Goal: Connect with others: Connect with others

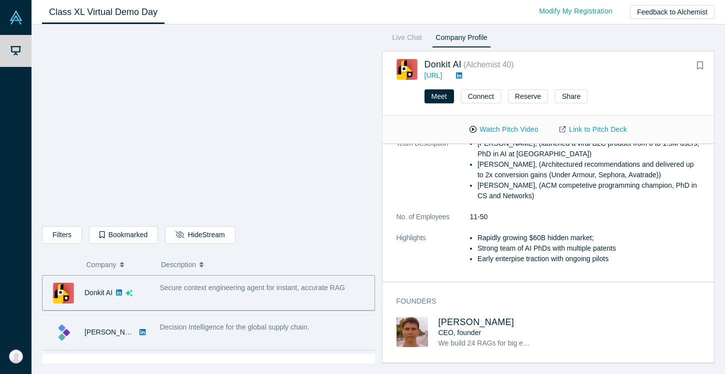
click at [303, 342] on div "Decision Intelligence for the global supply chain." at bounding box center [264, 332] width 220 height 31
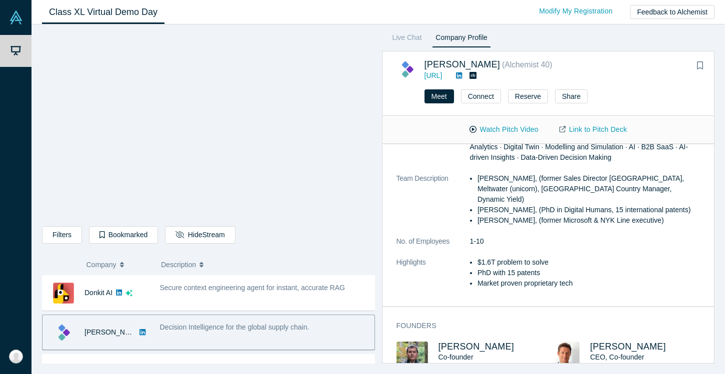
scroll to position [224, 0]
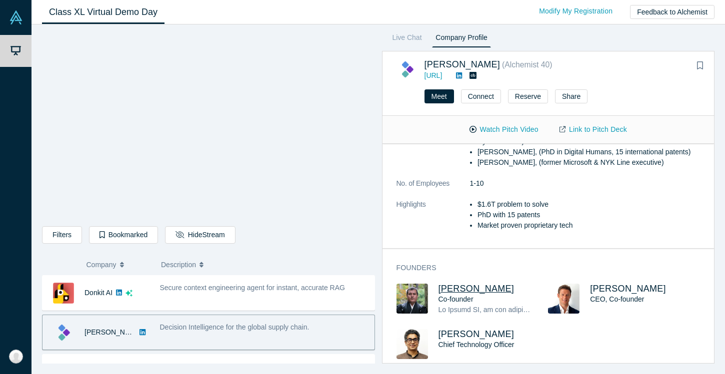
click at [467, 284] on span "[PERSON_NAME]" at bounding box center [476, 289] width 76 height 10
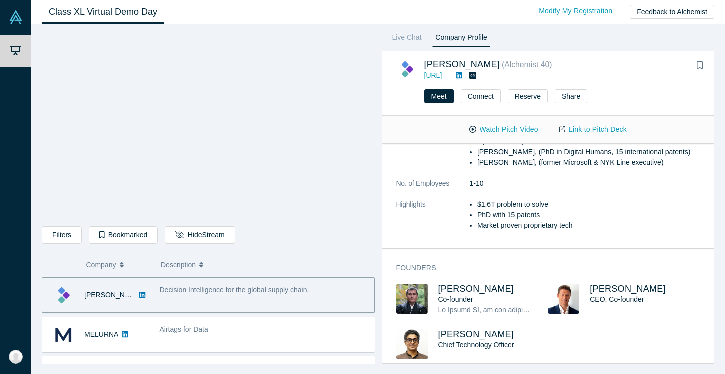
scroll to position [51, 0]
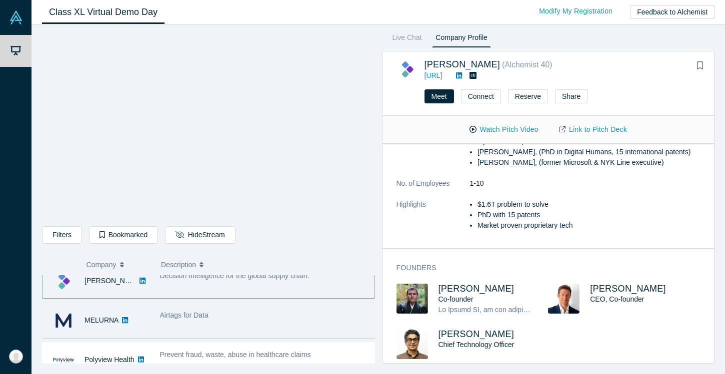
click at [205, 332] on div "Airtags for Data" at bounding box center [264, 320] width 220 height 31
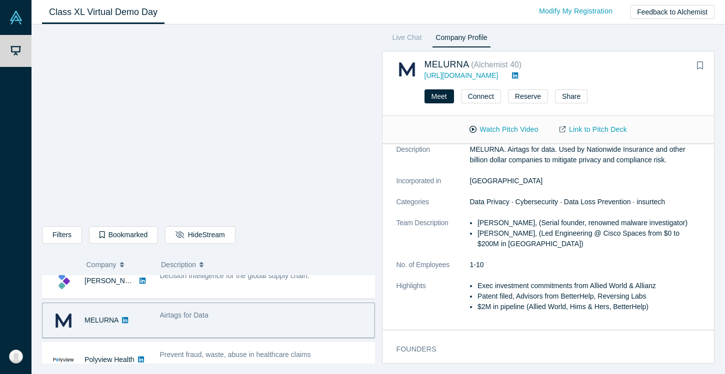
scroll to position [86, 0]
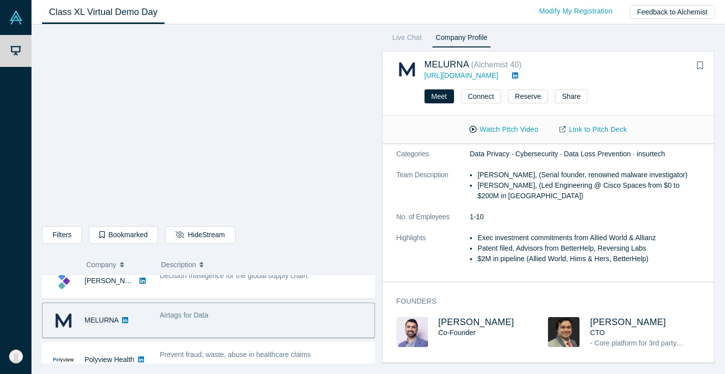
click at [419, 321] on img at bounding box center [411, 332] width 31 height 30
click at [461, 317] on span "[PERSON_NAME]" at bounding box center [476, 322] width 76 height 10
click at [632, 320] on span "[PERSON_NAME]" at bounding box center [628, 322] width 76 height 10
click at [699, 65] on icon "Bookmark" at bounding box center [700, 65] width 6 height 8
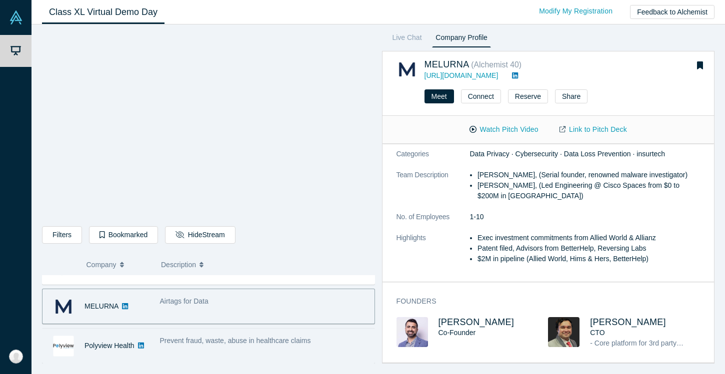
scroll to position [66, 0]
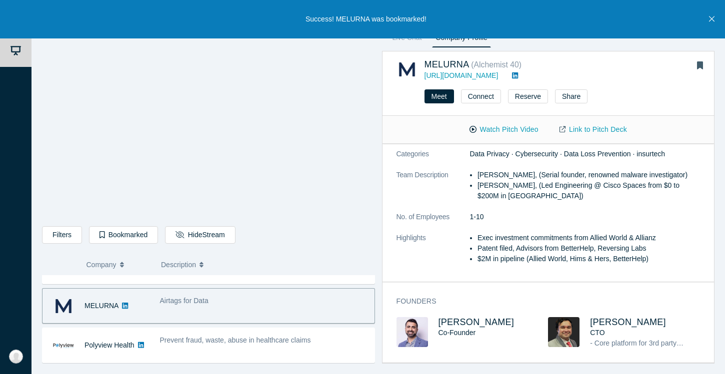
click at [699, 63] on icon "Bookmark" at bounding box center [700, 65] width 6 height 8
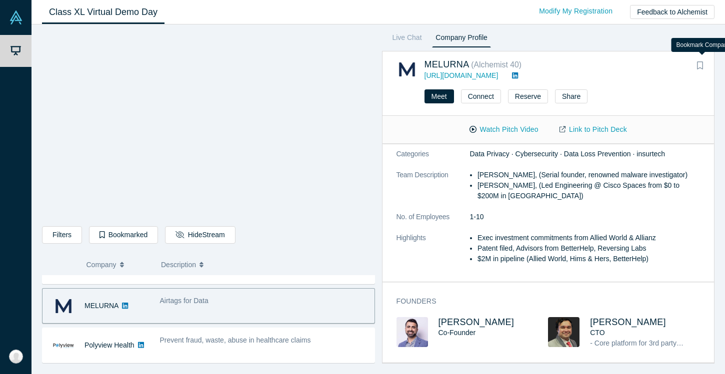
click at [696, 66] on button "Bookmark" at bounding box center [700, 66] width 14 height 14
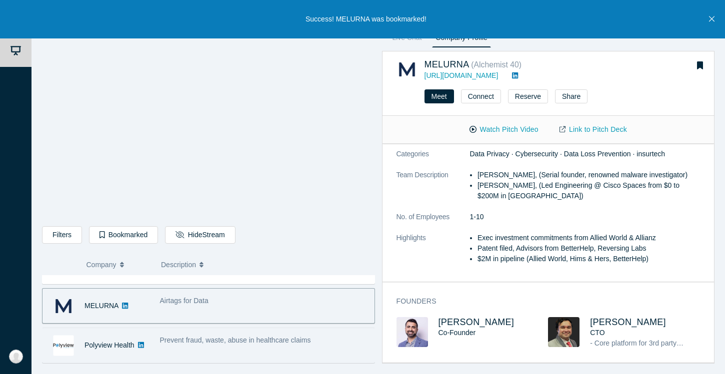
click at [267, 346] on div "Prevent fraud, waste, abuse in healthcare claims" at bounding box center [264, 345] width 220 height 31
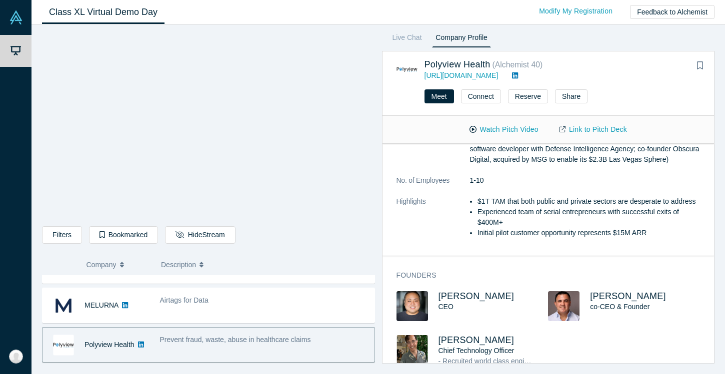
scroll to position [262, 0]
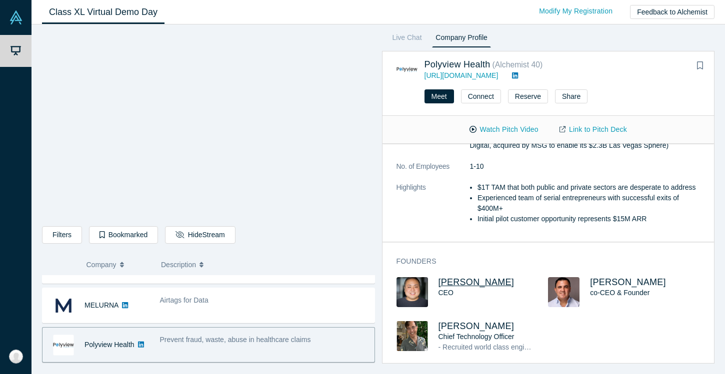
click at [450, 285] on span "[PERSON_NAME]" at bounding box center [476, 282] width 76 height 10
click at [600, 282] on span "[PERSON_NAME]" at bounding box center [628, 282] width 76 height 10
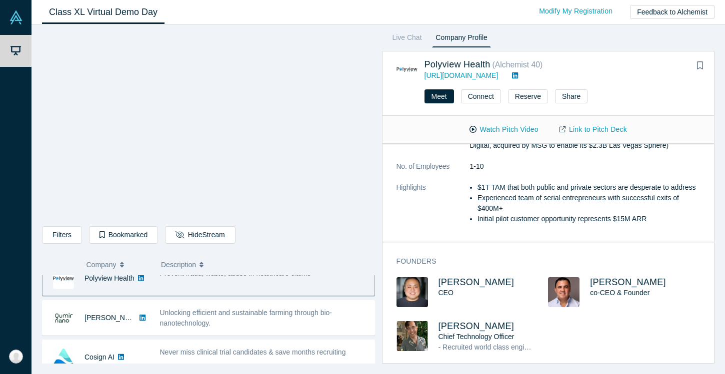
scroll to position [150, 0]
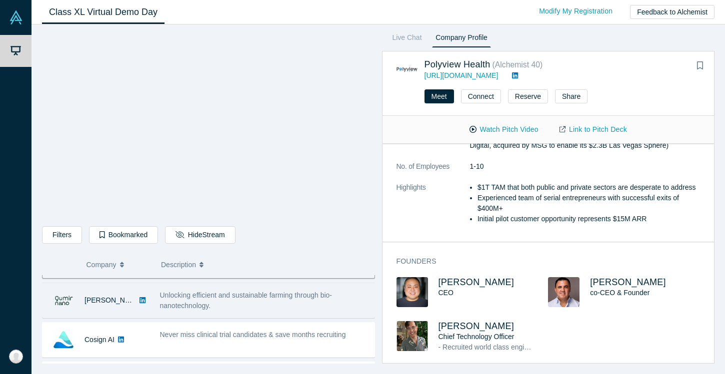
click at [238, 308] on div "Unlocking efficient and sustainable farming through bio-nanotechnology." at bounding box center [264, 300] width 209 height 21
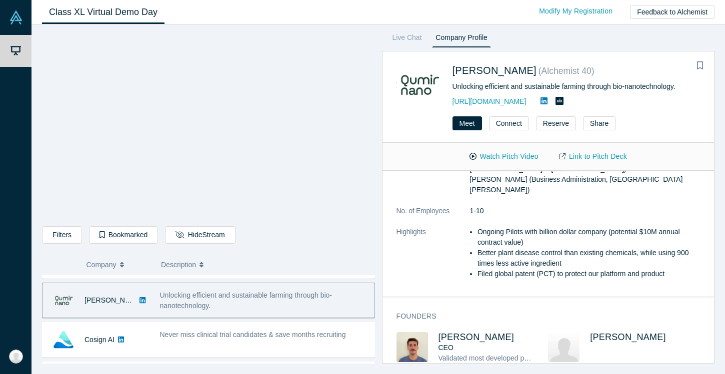
scroll to position [0, 0]
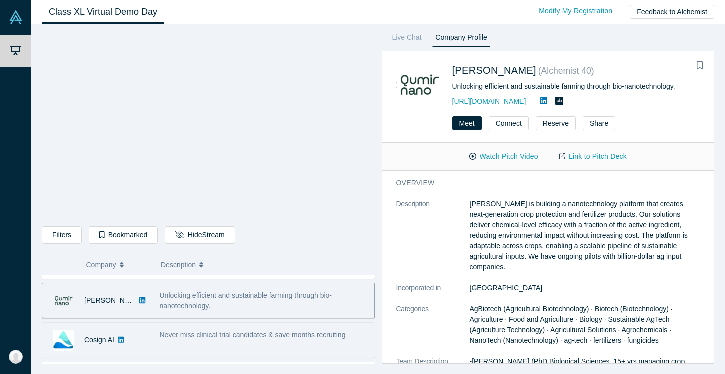
click at [289, 343] on div "Never miss clinical trial candidates & save months recruiting" at bounding box center [264, 339] width 220 height 31
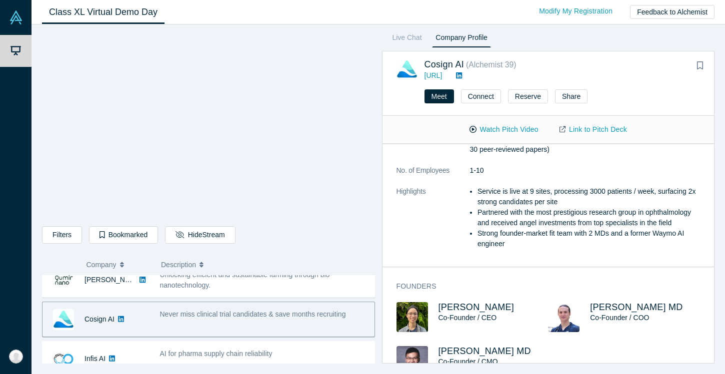
scroll to position [278, 0]
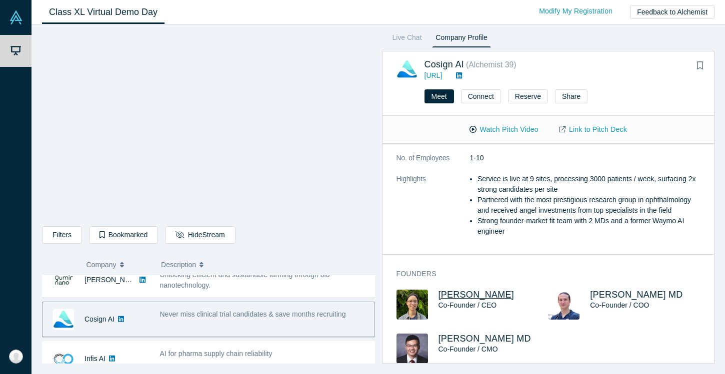
click at [458, 290] on span "[PERSON_NAME]" at bounding box center [476, 295] width 76 height 10
click at [487, 97] on button "Connect" at bounding box center [481, 96] width 40 height 14
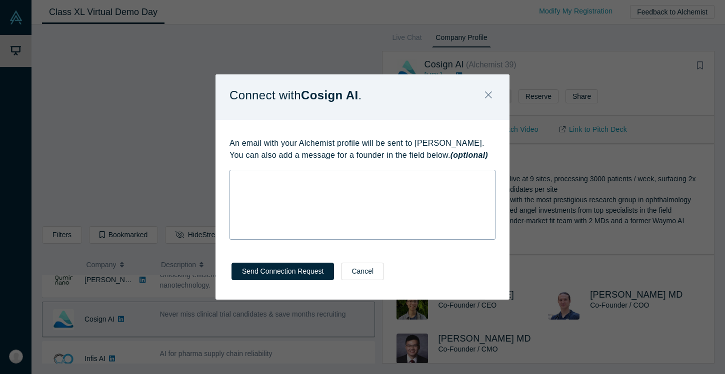
click at [342, 208] on div "rdw-wrapper" at bounding box center [362, 205] width 266 height 70
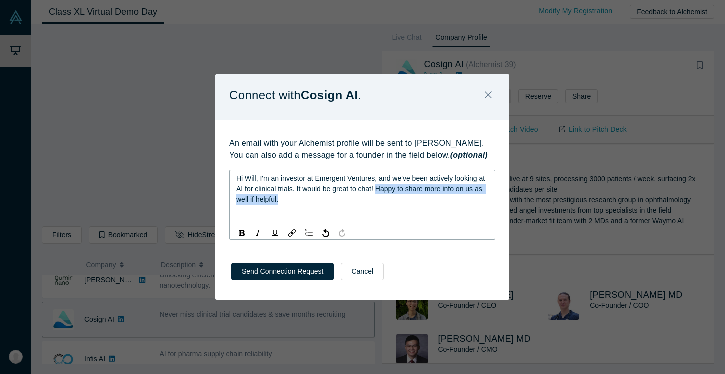
drag, startPoint x: 378, startPoint y: 189, endPoint x: 414, endPoint y: 219, distance: 46.9
click at [414, 220] on div "Hi Will, I'm an investor at Emergent Ventures, and we've been actively looking …" at bounding box center [362, 198] width 266 height 56
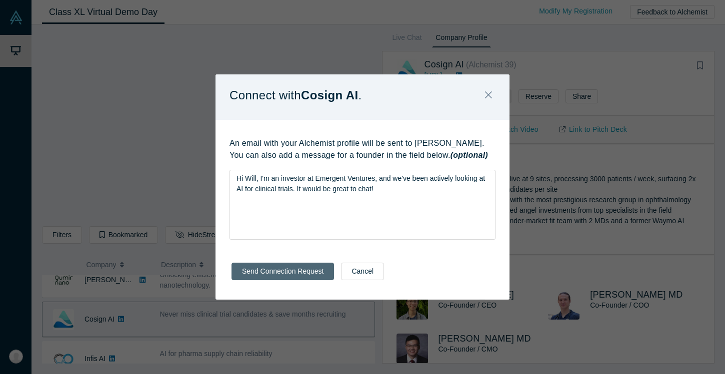
click at [287, 265] on button "Send Connection Request" at bounding box center [282, 271] width 102 height 17
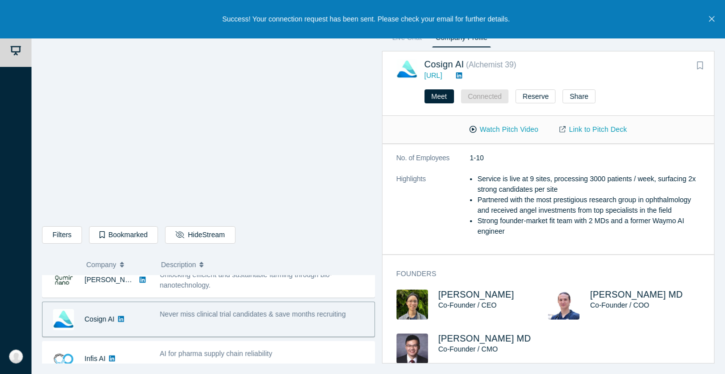
click at [699, 66] on icon "Bookmark" at bounding box center [700, 65] width 6 height 8
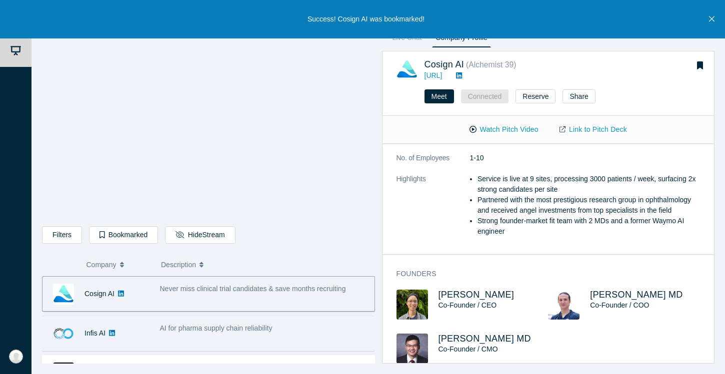
scroll to position [197, 0]
click at [328, 340] on div "AI for pharma supply chain reliability" at bounding box center [264, 332] width 220 height 31
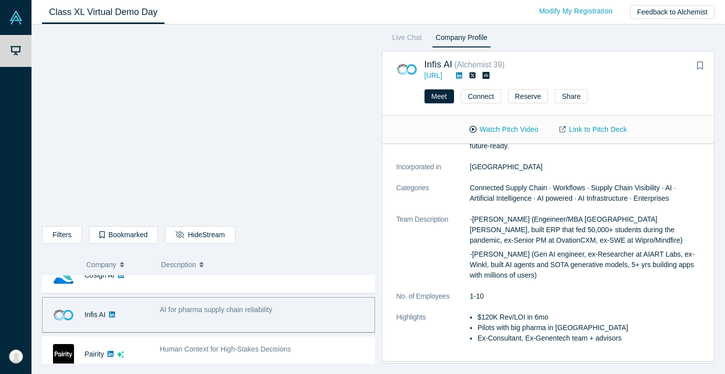
scroll to position [95, 0]
click at [703, 66] on button "Bookmark" at bounding box center [700, 66] width 14 height 14
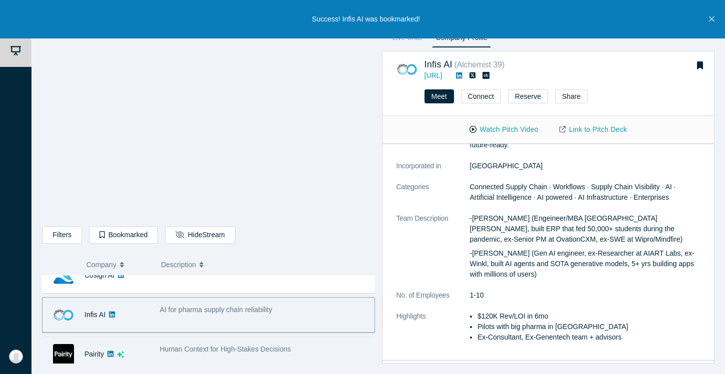
click at [327, 358] on div "Human Context for High-Stakes Decisions" at bounding box center [264, 354] width 220 height 31
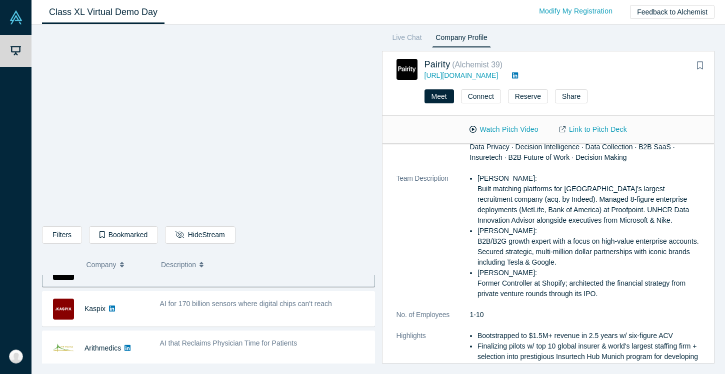
scroll to position [310, 0]
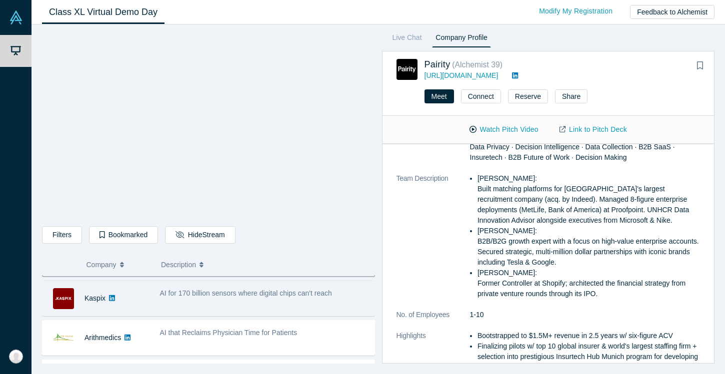
click at [144, 308] on div "Kaspix" at bounding box center [95, 298] width 107 height 34
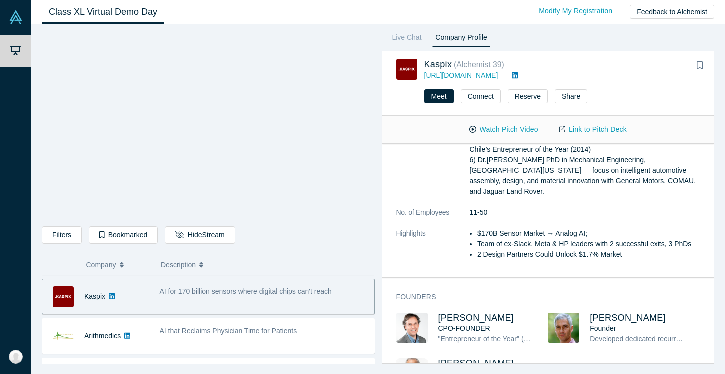
scroll to position [344, 0]
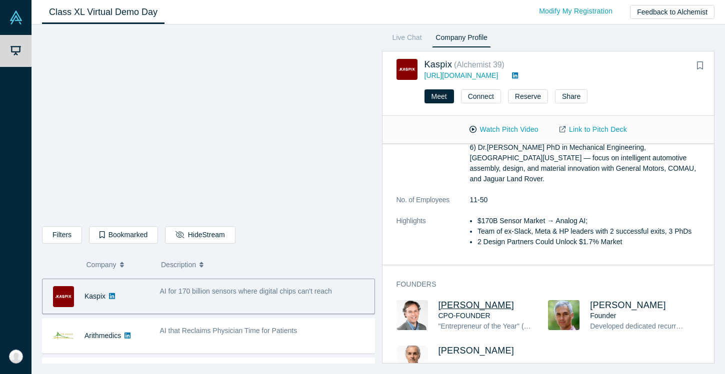
click at [462, 303] on span "[PERSON_NAME]" at bounding box center [476, 305] width 76 height 10
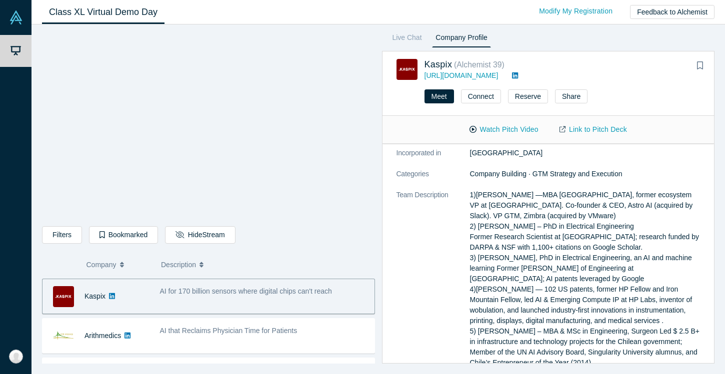
scroll to position [122, 0]
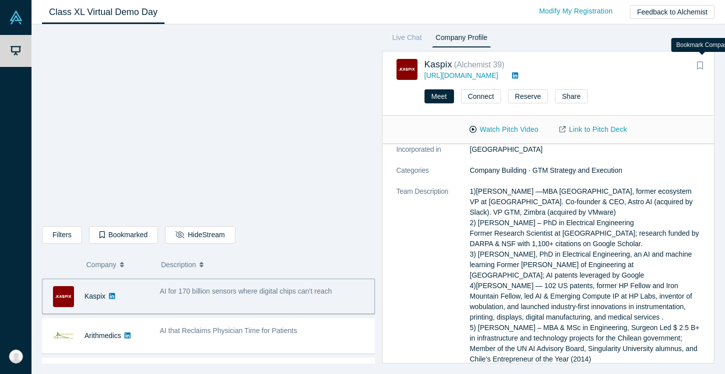
click at [700, 65] on icon "Bookmark" at bounding box center [700, 65] width 6 height 8
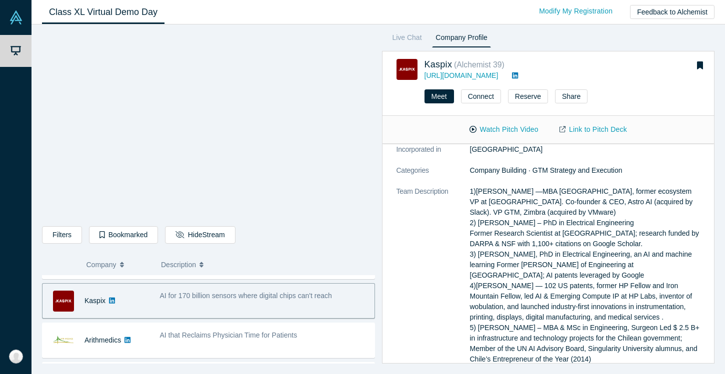
scroll to position [312, 0]
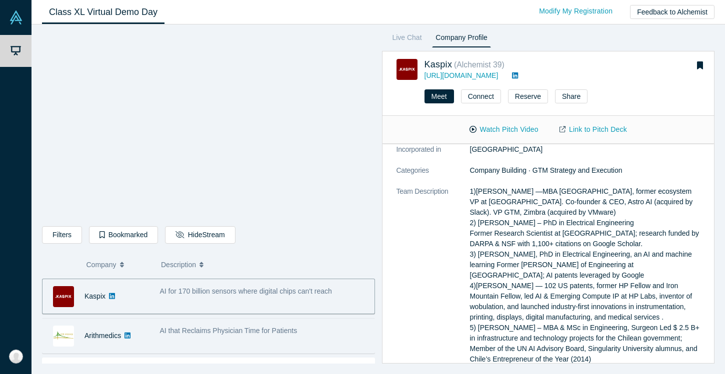
click at [270, 348] on div "AI that Reclaims Physician Time for Patients" at bounding box center [264, 335] width 220 height 31
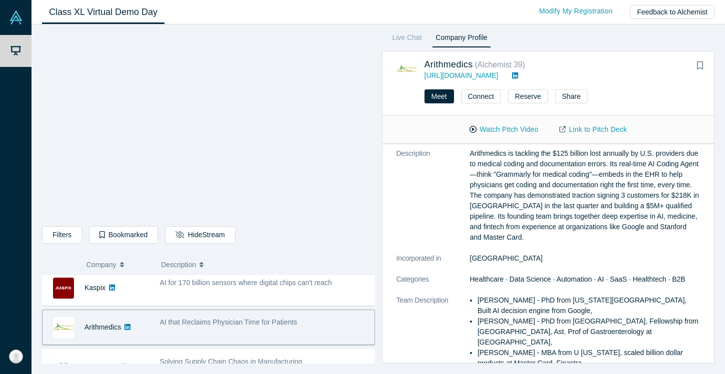
scroll to position [0, 0]
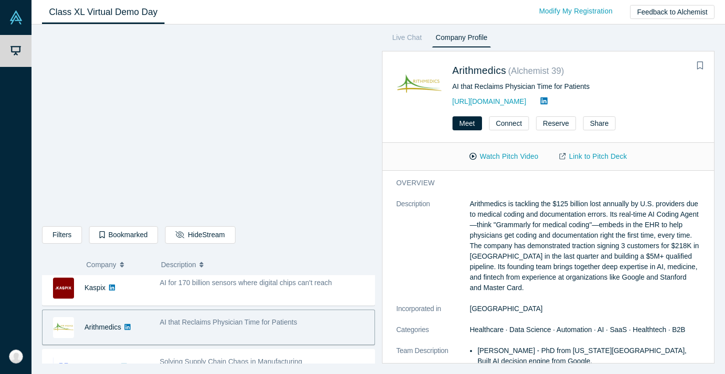
click at [301, 358] on span "Solving Supply Chain Chaos in Manufacturing" at bounding box center [231, 362] width 142 height 8
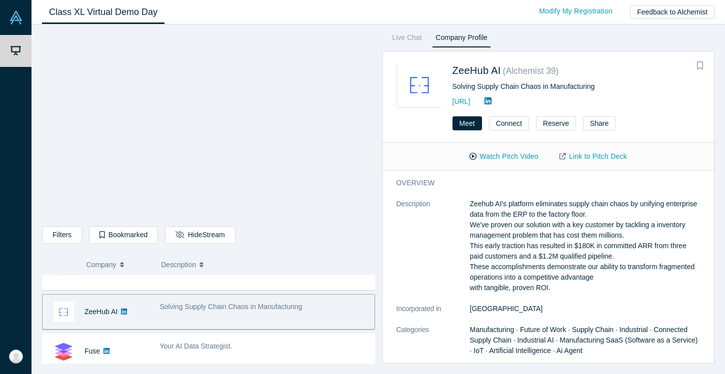
click at [704, 64] on button "Bookmark" at bounding box center [700, 66] width 14 height 14
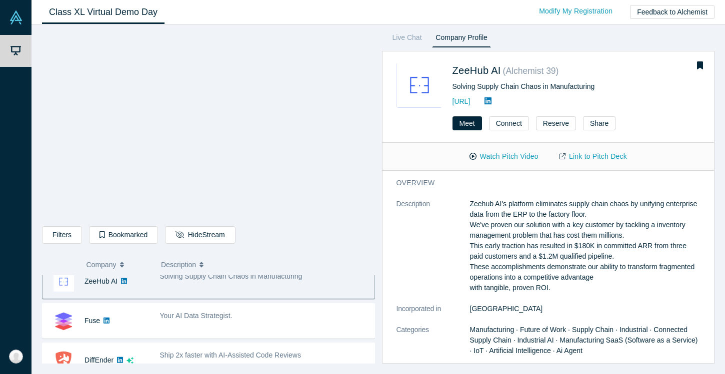
scroll to position [407, 0]
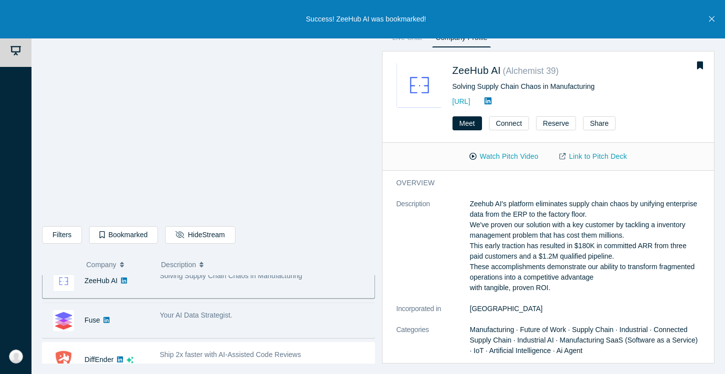
click at [269, 324] on div "Your AI Data Strategist." at bounding box center [264, 320] width 220 height 31
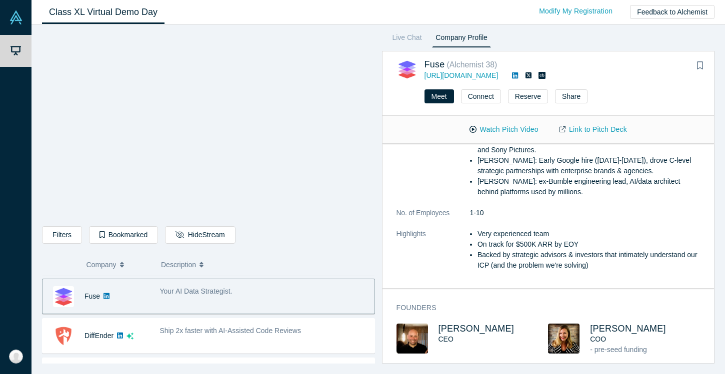
scroll to position [228, 0]
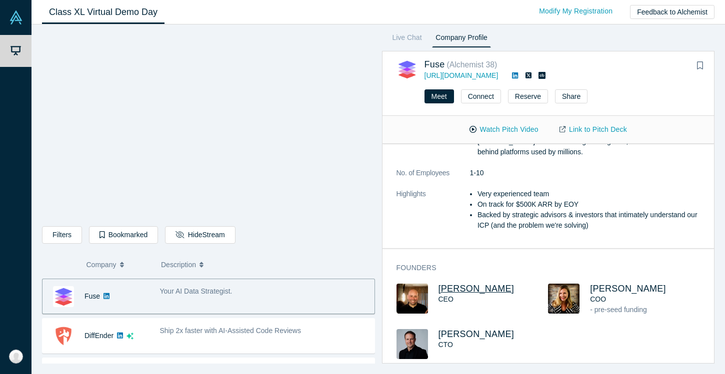
click at [459, 284] on span "[PERSON_NAME]" at bounding box center [476, 289] width 76 height 10
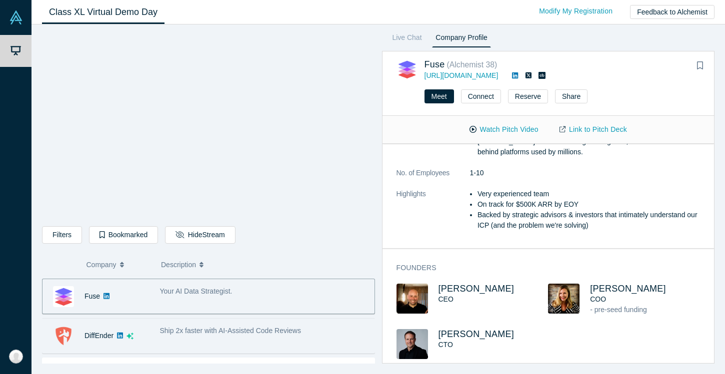
click at [187, 348] on div "Ship 2x faster with AI-Assisted Code Reviews" at bounding box center [264, 335] width 220 height 31
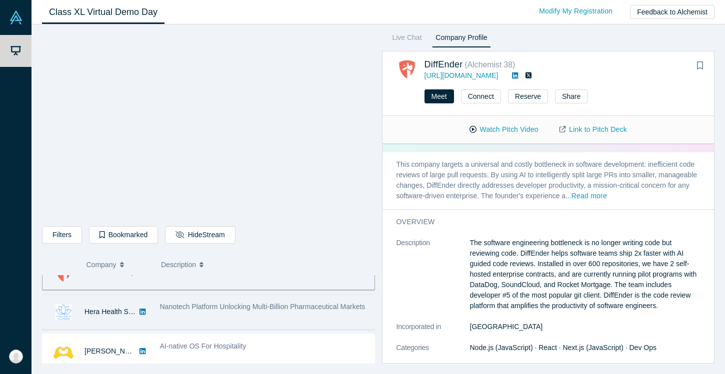
scroll to position [495, 0]
click at [301, 327] on div "Hera Health Solutions No overlapping areas Nanotech Platform Unlocking Multi-Bi…" at bounding box center [208, 310] width 333 height 35
click at [290, 316] on div "Nanotech Platform Unlocking Multi-Billion Pharmaceutical Markets" at bounding box center [264, 310] width 220 height 31
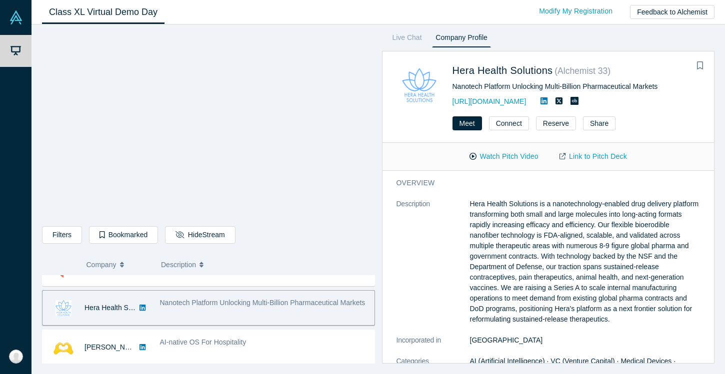
scroll to position [500, 0]
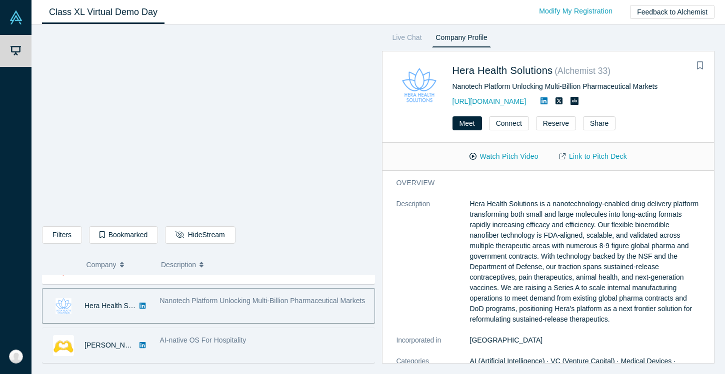
click at [272, 343] on div "AI-native OS For Hospitality" at bounding box center [264, 340] width 209 height 10
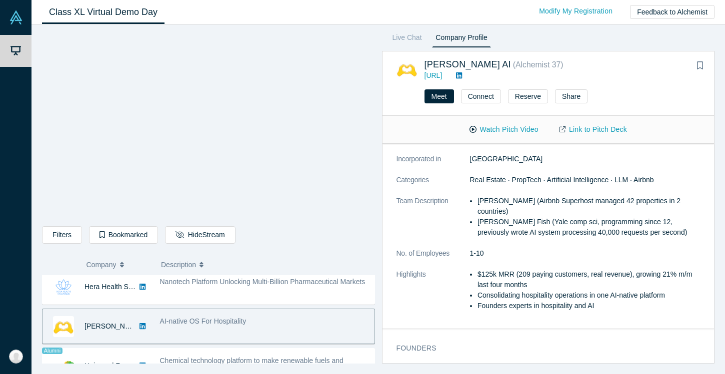
scroll to position [149, 0]
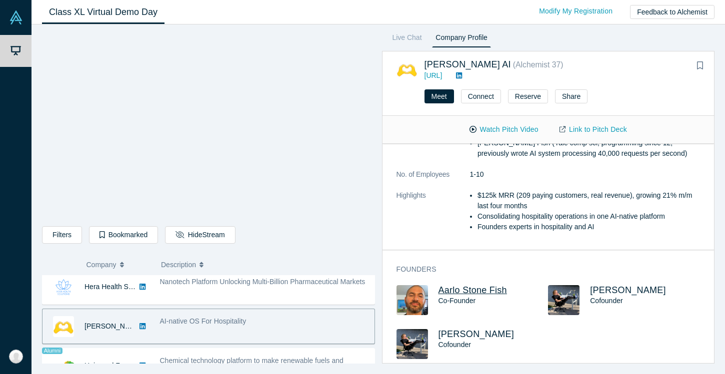
click at [469, 285] on span "Aarlo Stone Fish" at bounding box center [472, 290] width 68 height 10
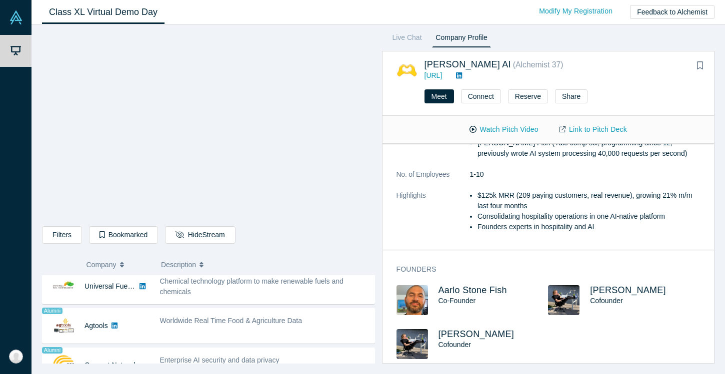
scroll to position [578, 0]
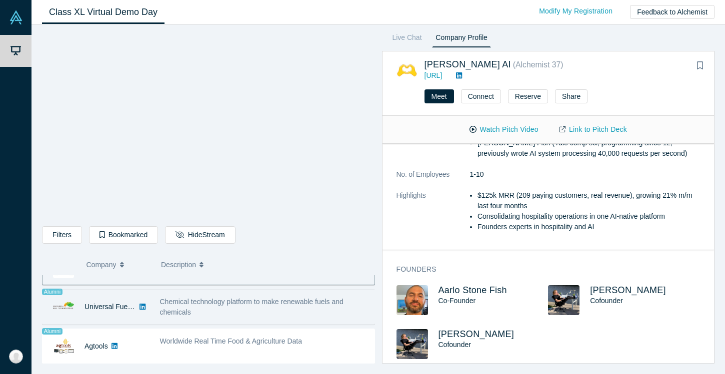
click at [280, 316] on div "Chemical technology platform to make renewable fuels and chemicals" at bounding box center [264, 307] width 209 height 21
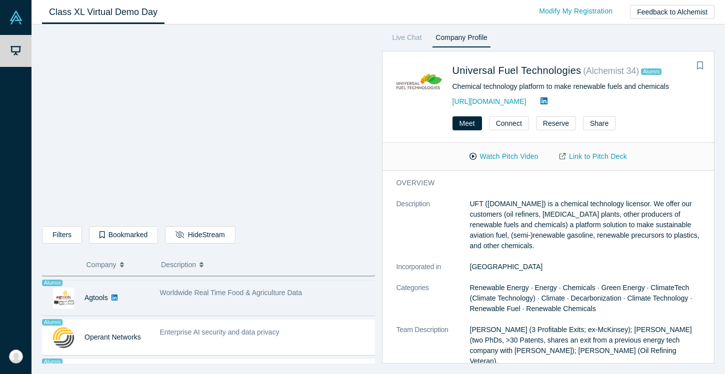
scroll to position [629, 0]
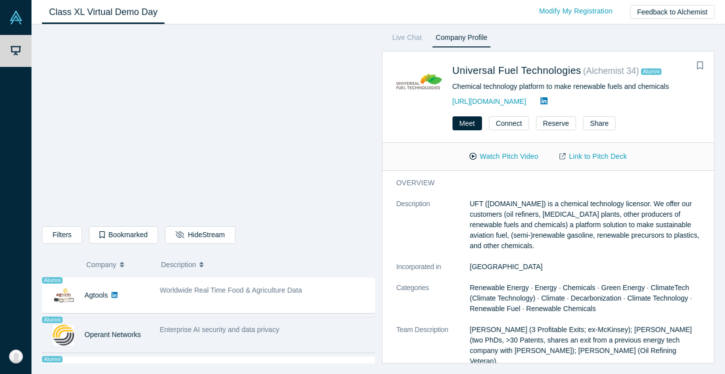
click at [279, 342] on div "Enterprise AI security and data privacy" at bounding box center [264, 334] width 220 height 31
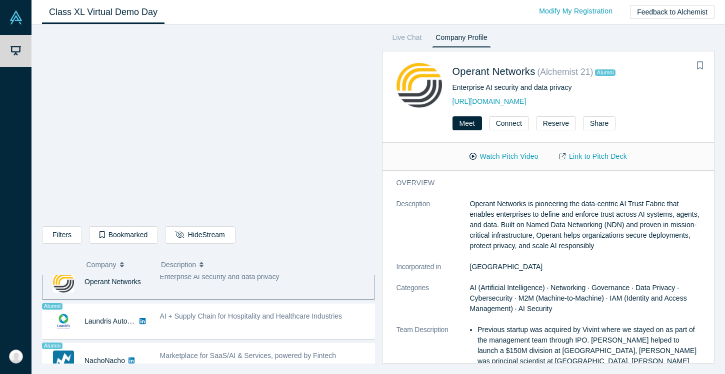
scroll to position [683, 0]
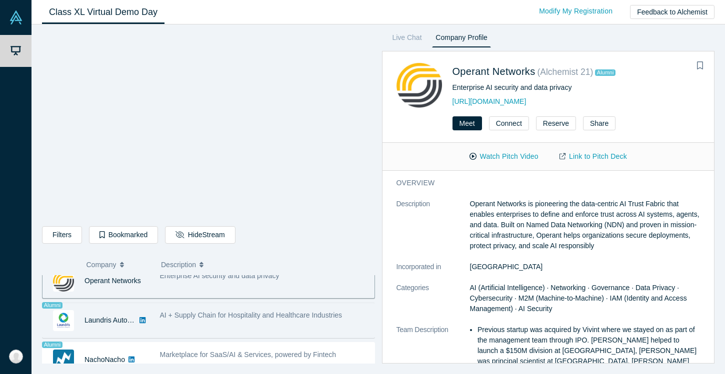
click at [278, 330] on div "AI + Supply Chain for Hospitality and Healthcare Industries" at bounding box center [264, 320] width 220 height 31
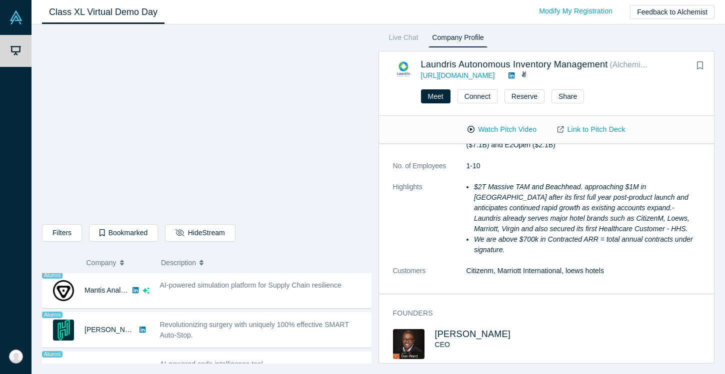
scroll to position [893, 0]
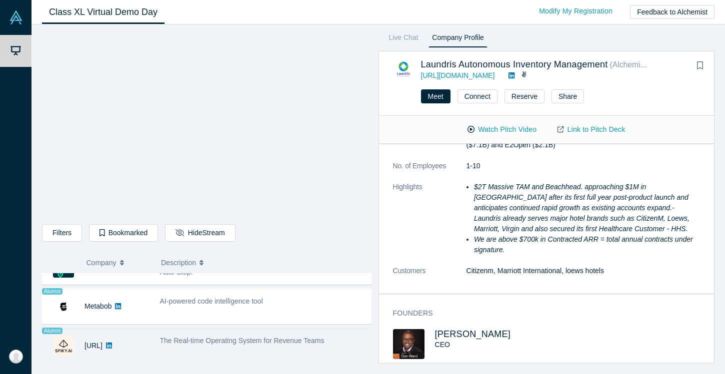
click at [147, 354] on div "[URL]" at bounding box center [95, 346] width 107 height 34
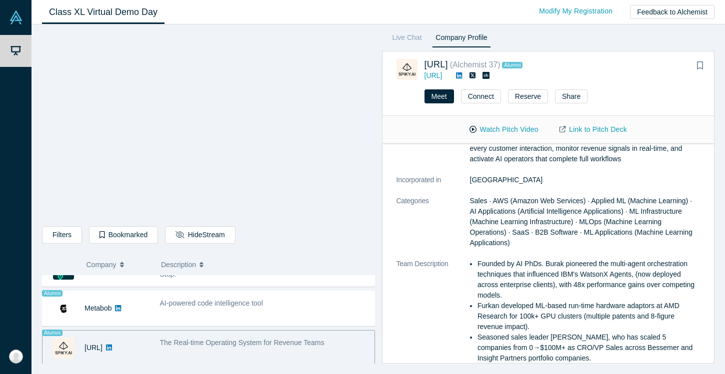
scroll to position [36, 0]
